Goal: Information Seeking & Learning: Find specific fact

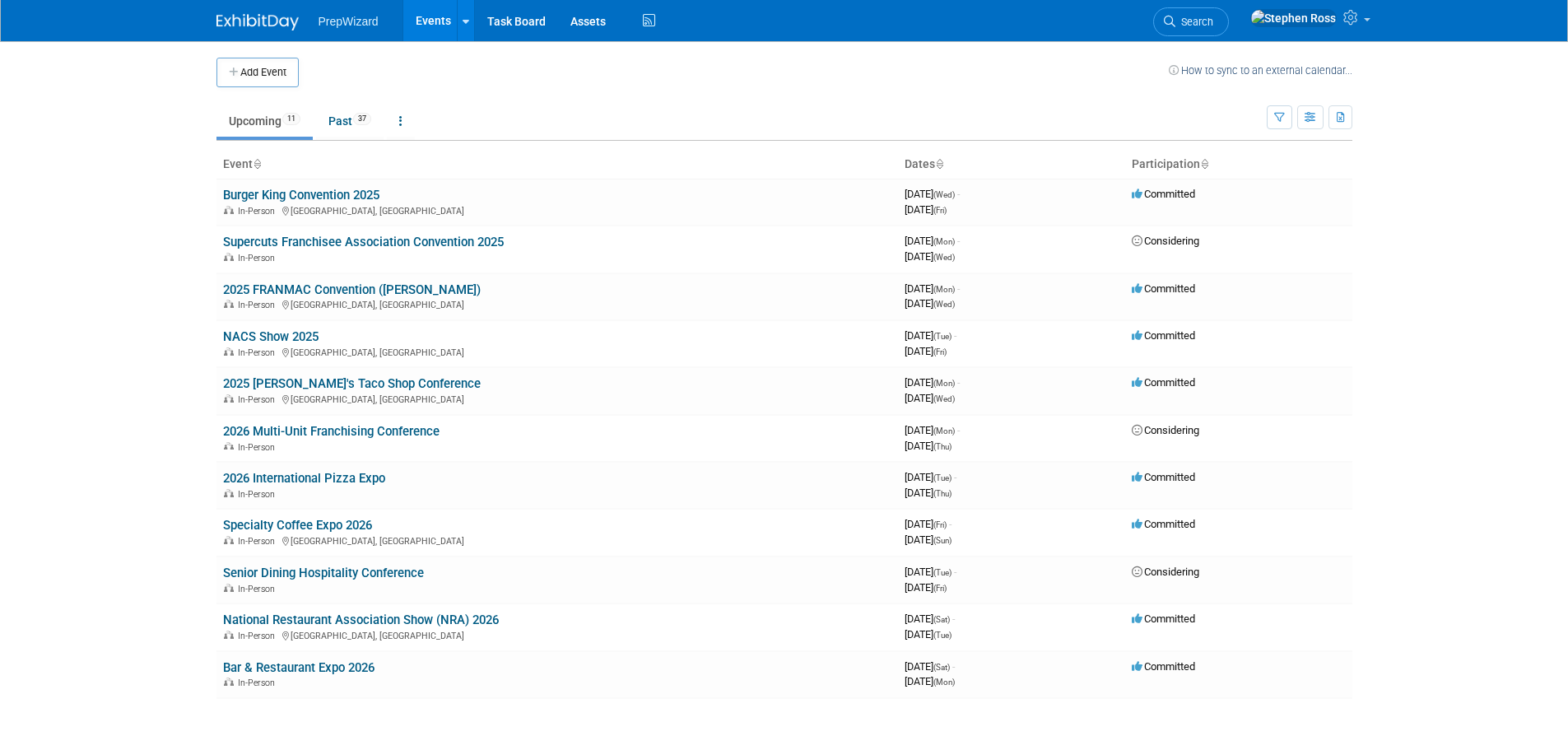
click at [276, 201] on link "Burger King Convention 2025" at bounding box center [301, 195] width 156 height 15
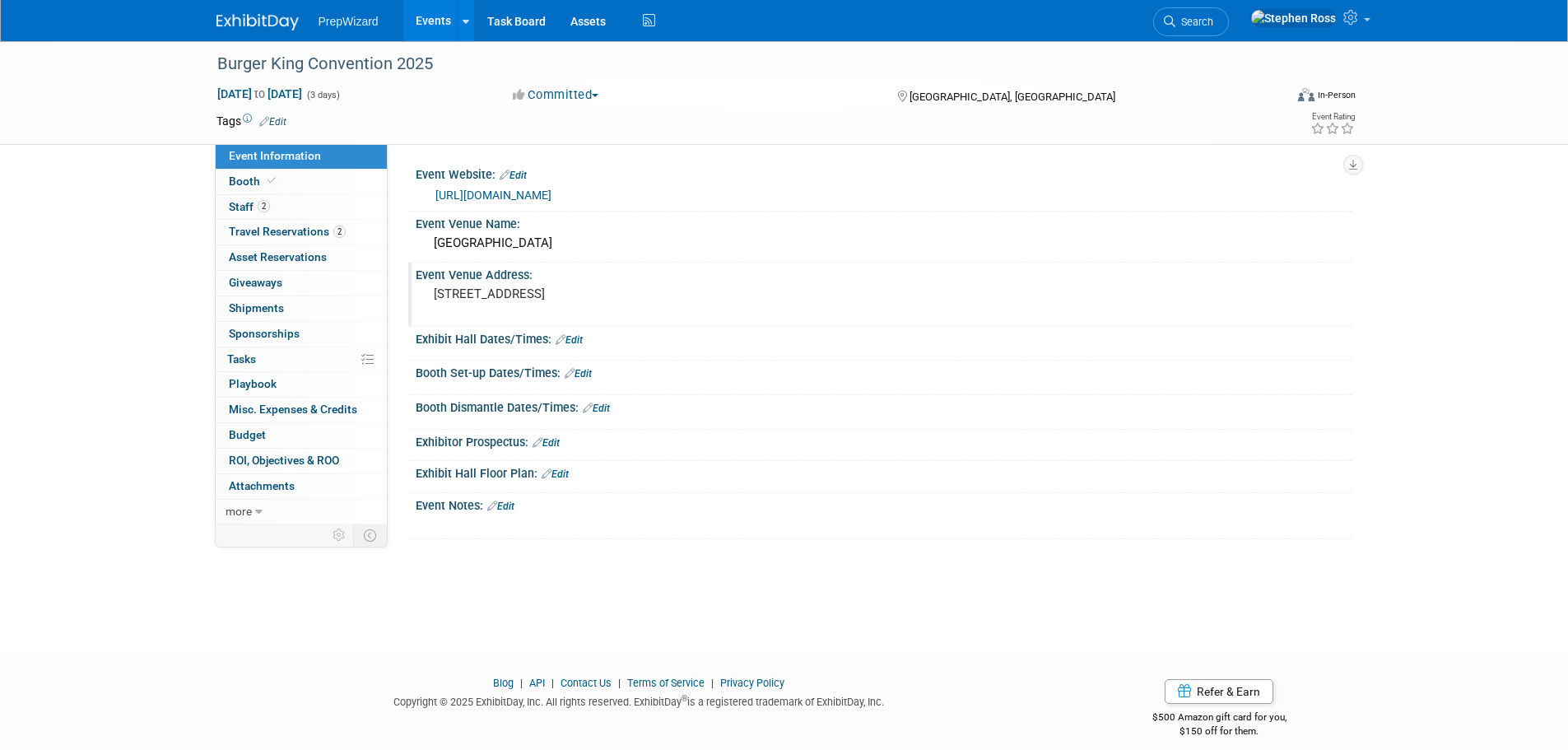
drag, startPoint x: 631, startPoint y: 295, endPoint x: 433, endPoint y: 293, distance: 198.0
click at [434, 293] on pre "[STREET_ADDRESS]" at bounding box center [610, 294] width 354 height 15
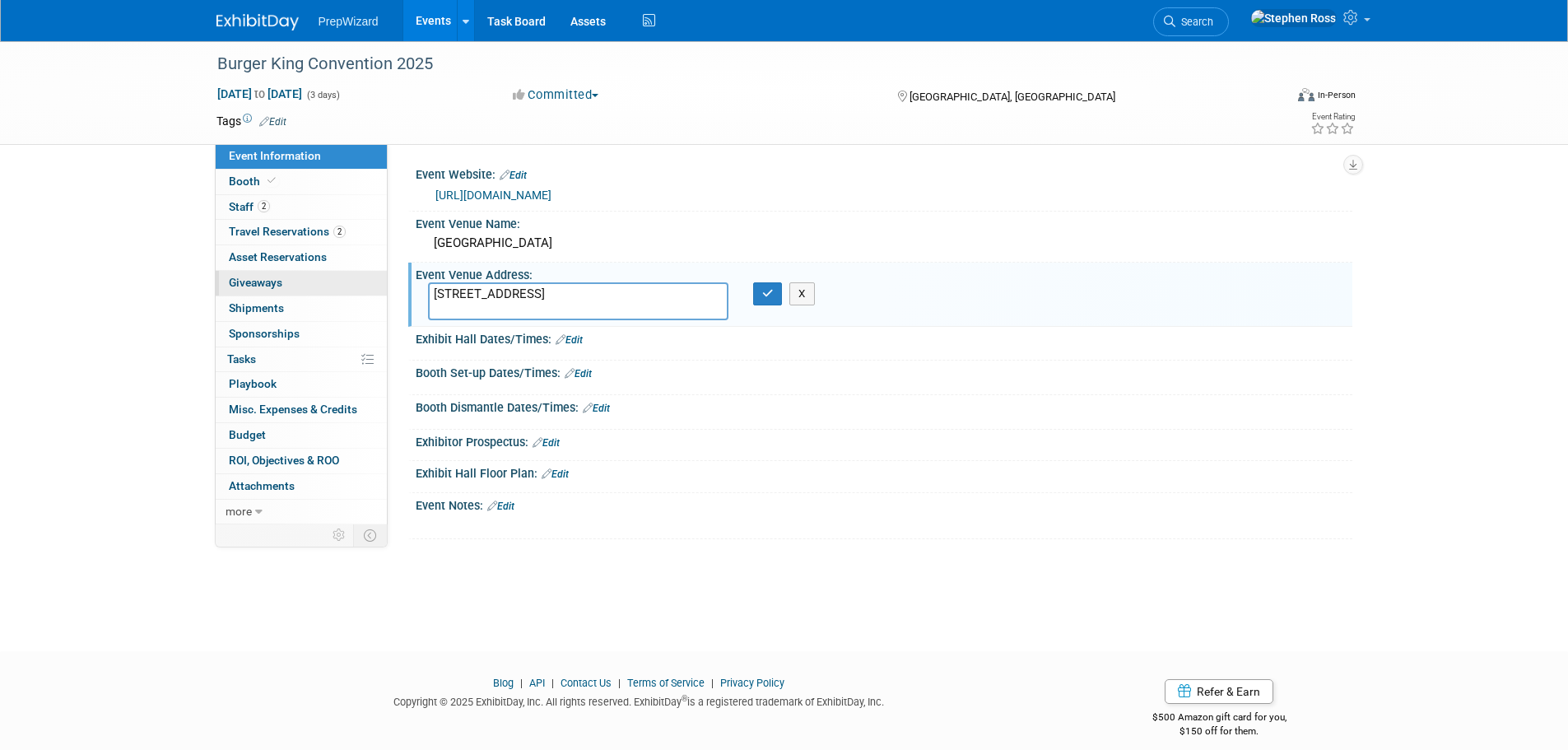
drag, startPoint x: 623, startPoint y: 285, endPoint x: 365, endPoint y: 285, distance: 258.0
click at [365, 285] on div "Event Information Event Info Booth Booth 2 Staff 2 Staff 2 Travel Reservations …" at bounding box center [784, 290] width 1161 height 498
